Goal: Task Accomplishment & Management: Manage account settings

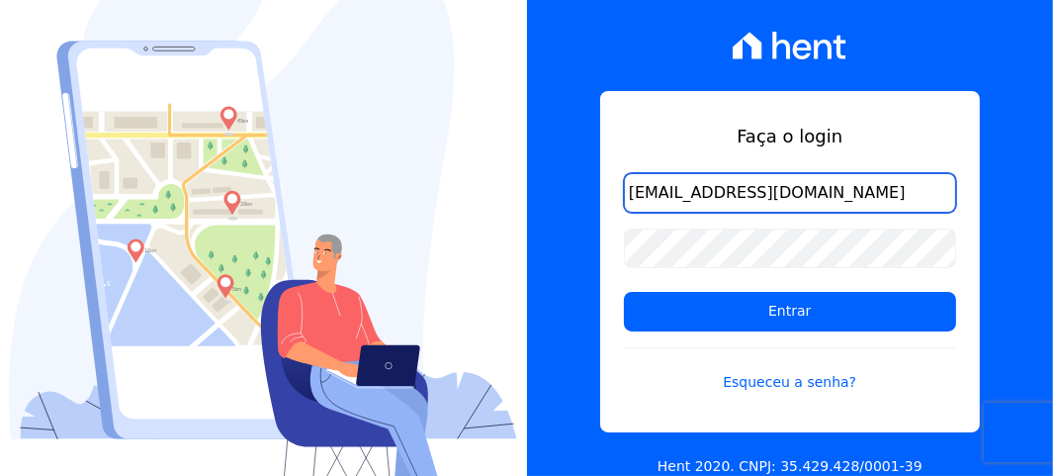
scroll to position [0, 8]
type input "[EMAIL_ADDRESS][DOMAIN_NAME]"
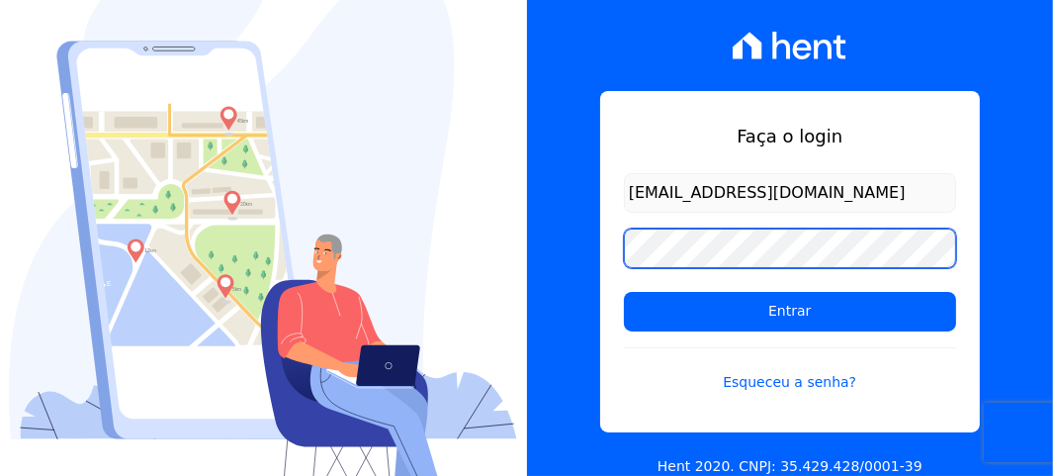
scroll to position [0, 0]
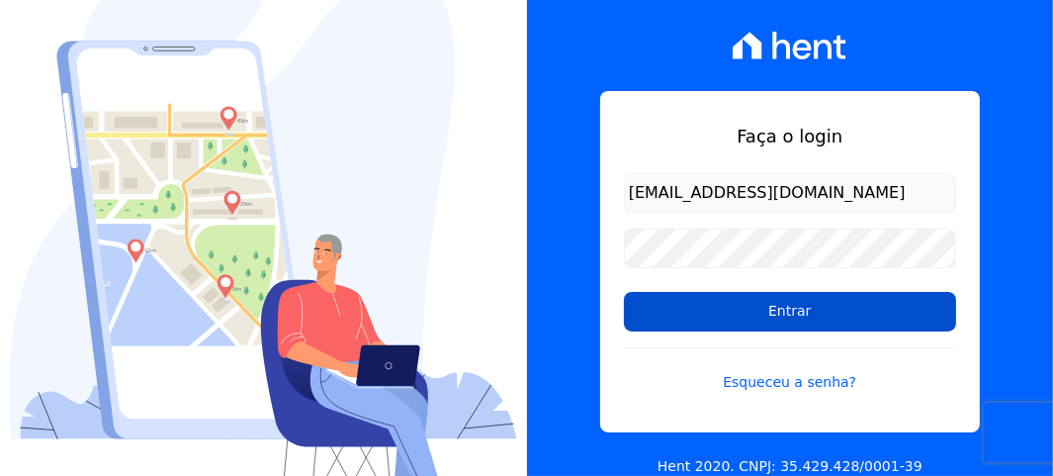
click at [819, 317] on input "Entrar" at bounding box center [790, 312] width 332 height 40
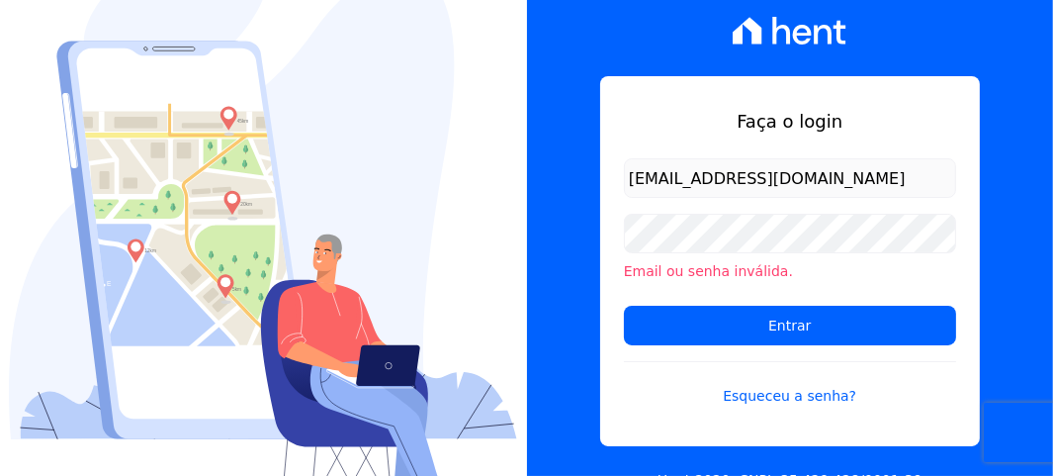
click at [522, 89] on div at bounding box center [263, 238] width 527 height 476
click at [949, 411] on div "Faça o login simonefereirra@salgadoempreendimentos.com Email ou senha inválida.…" at bounding box center [790, 261] width 380 height 370
click at [949, 411] on form "simonefereirra@salgadoempreendimentos.com Email ou senha inválida. Entrar Esque…" at bounding box center [790, 294] width 332 height 272
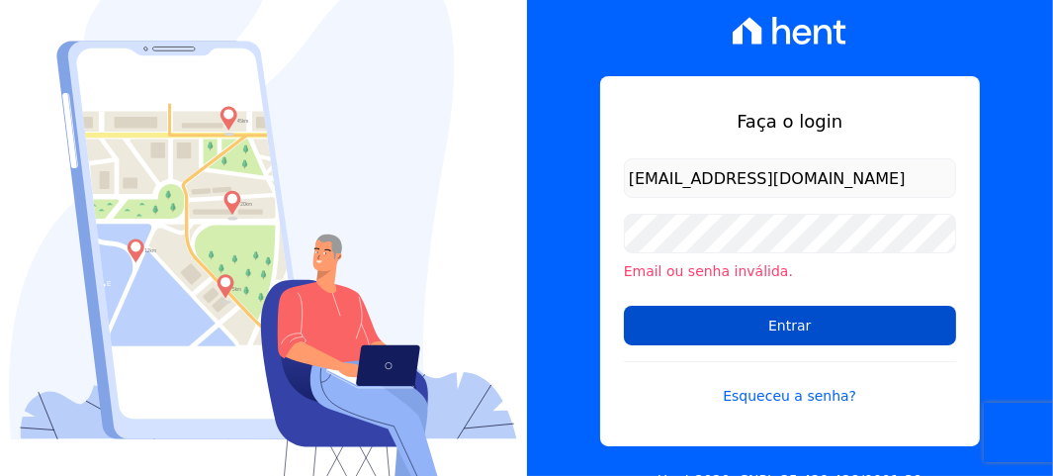
drag, startPoint x: 949, startPoint y: 411, endPoint x: 847, endPoint y: 339, distance: 125.7
click at [948, 411] on form "simonefereirra@salgadoempreendimentos.com Email ou senha inválida. Entrar Esque…" at bounding box center [790, 294] width 332 height 272
